Goal: Information Seeking & Learning: Understand process/instructions

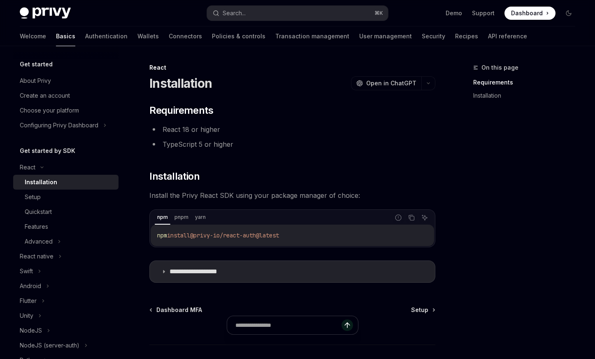
drag, startPoint x: 170, startPoint y: 236, endPoint x: 320, endPoint y: 235, distance: 149.9
click at [323, 236] on code "npm install @privy-io/react-auth@latest" at bounding box center [292, 235] width 271 height 10
drag, startPoint x: 312, startPoint y: 235, endPoint x: 198, endPoint y: 235, distance: 114.1
click at [198, 235] on code "npm install @privy-io/react-auth@latest" at bounding box center [292, 235] width 271 height 10
copy span "@privy-io/react-auth@latest"
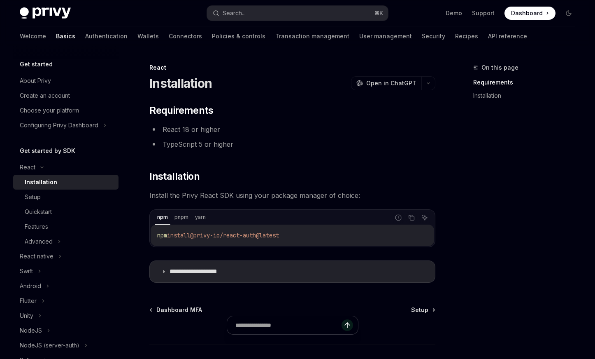
scroll to position [57, 0]
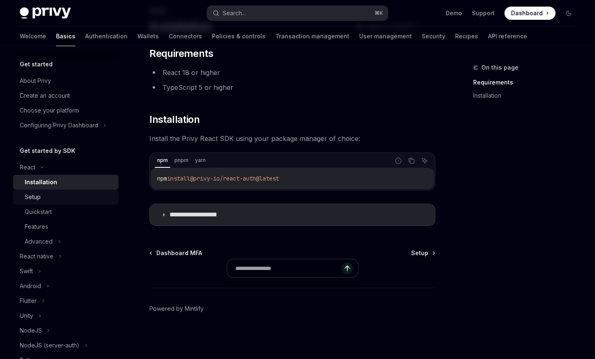
click at [91, 196] on div "Setup" at bounding box center [69, 197] width 89 height 10
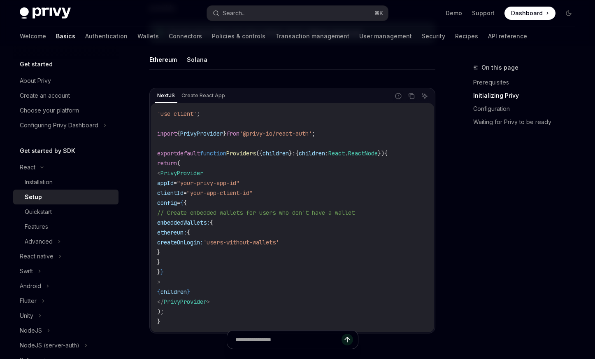
scroll to position [263, 0]
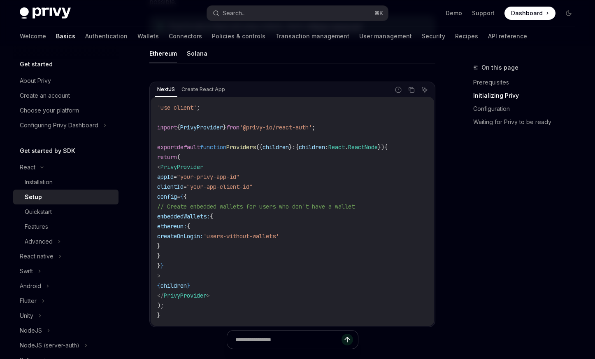
click at [278, 124] on span "'@privy-io/react-auth'" at bounding box center [276, 127] width 72 height 7
copy code "import { PrivyProvider } from '@privy-io/react-auth' ;"
click at [178, 125] on code "'use client' ; import { PrivyProvider } from '@privy-io/react-auth' ; export de…" at bounding box center [292, 211] width 271 height 217
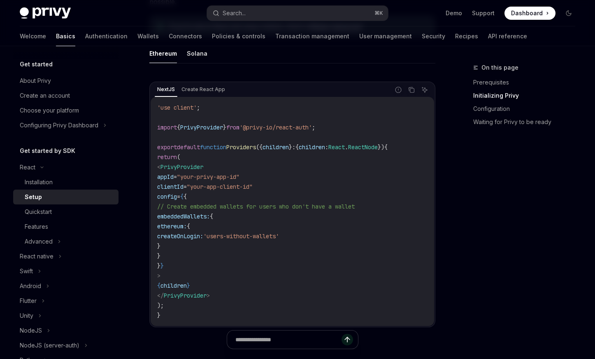
click at [207, 124] on span "PrivyProvider" at bounding box center [201, 127] width 43 height 7
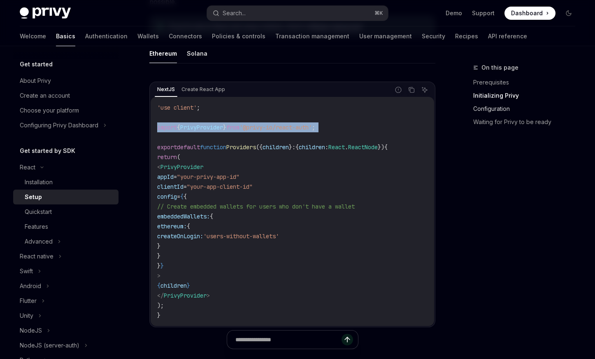
copy code "import { PrivyProvider } from '@privy-io/react-auth' ;"
drag, startPoint x: 171, startPoint y: 156, endPoint x: 200, endPoint y: 263, distance: 110.6
click at [200, 263] on code "'use client' ; import { PrivyProvider } from '@privy-io/react-auth' ; export de…" at bounding box center [292, 211] width 271 height 217
copy code "< PrivyProvider appId = "your-privy-app-id" clientId = "your-app-client-id" con…"
click at [187, 222] on span "ethereum:" at bounding box center [172, 225] width 30 height 7
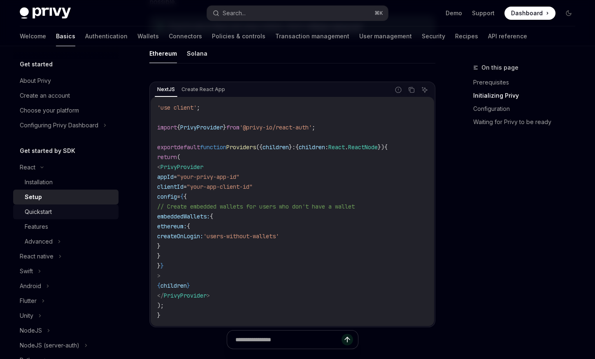
click at [78, 214] on div "Quickstart" at bounding box center [69, 212] width 89 height 10
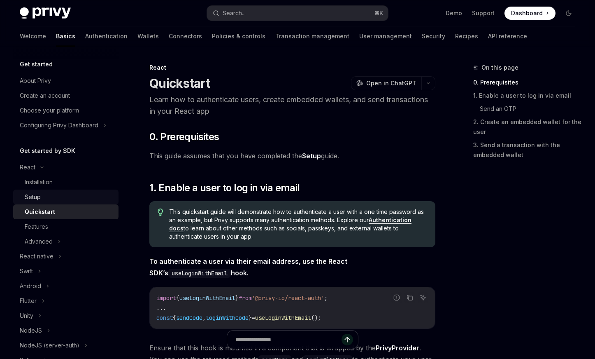
click at [78, 200] on div "Setup" at bounding box center [69, 197] width 89 height 10
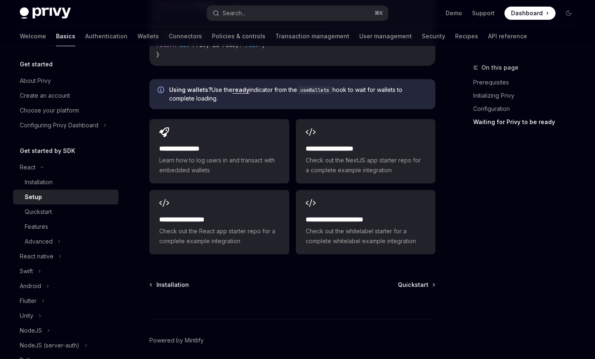
scroll to position [1081, 0]
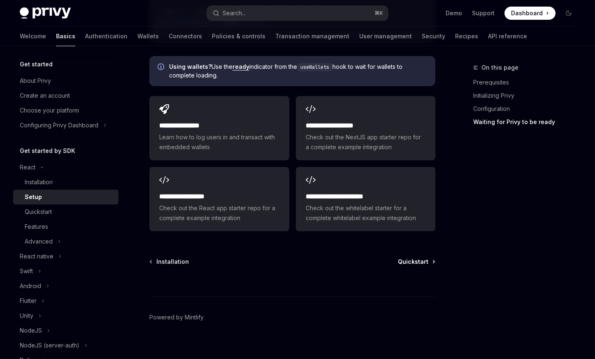
click at [413, 257] on span "Quickstart" at bounding box center [413, 261] width 30 height 8
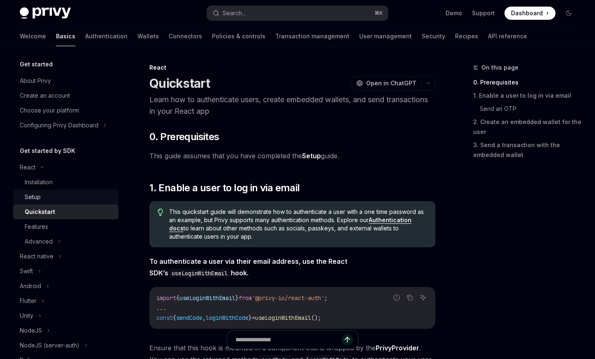
click at [38, 197] on div "Setup" at bounding box center [33, 197] width 16 height 10
type textarea "*"
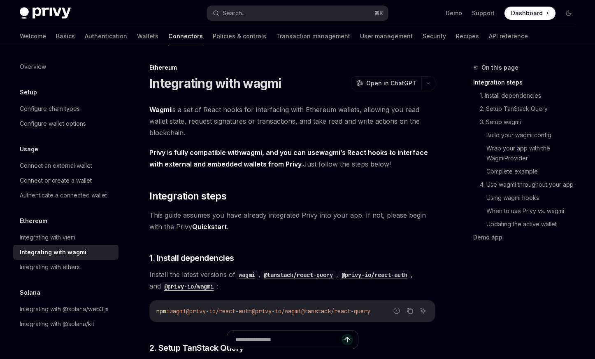
click at [538, 11] on span "Dashboard" at bounding box center [527, 13] width 32 height 8
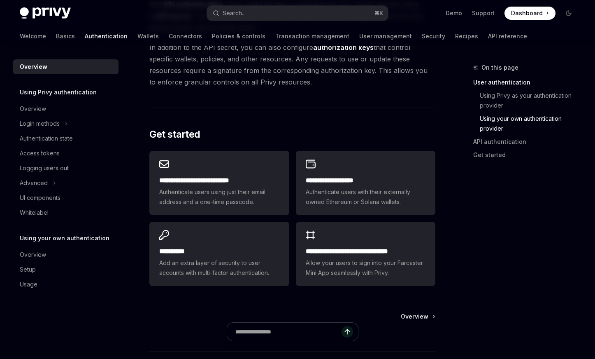
scroll to position [686, 0]
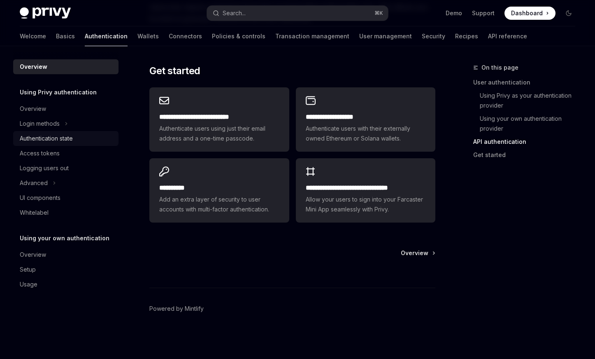
click at [62, 137] on div "Authentication state" at bounding box center [46, 138] width 53 height 10
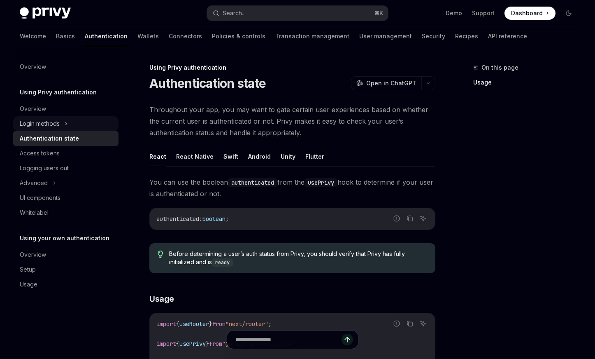
click at [60, 126] on div "Login methods" at bounding box center [40, 124] width 40 height 10
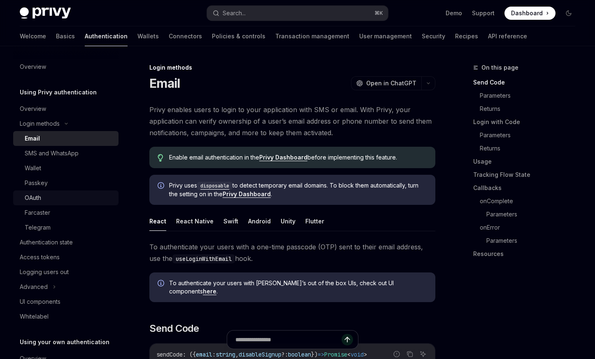
click at [61, 196] on div "OAuth" at bounding box center [69, 198] width 89 height 10
type textarea "*"
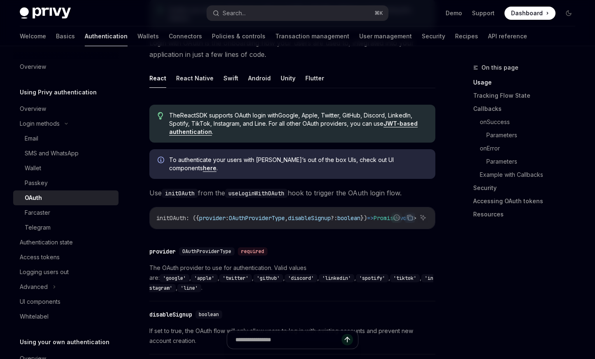
scroll to position [187, 0]
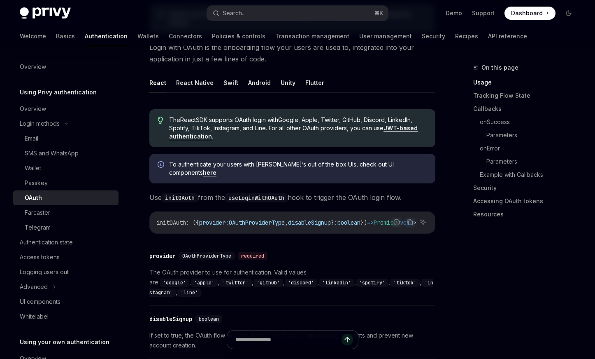
click at [168, 254] on div "provider" at bounding box center [162, 256] width 26 height 8
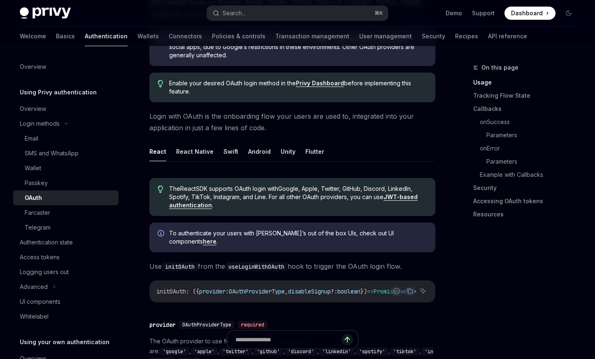
scroll to position [120, 0]
